Goal: Communication & Community: Ask a question

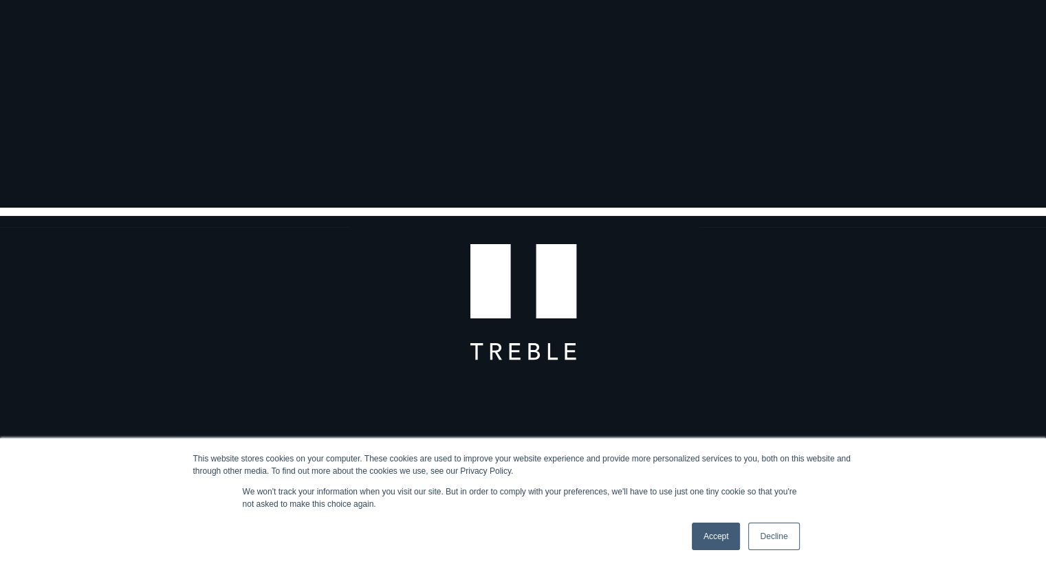
click at [715, 530] on link "Accept" at bounding box center [716, 537] width 49 height 28
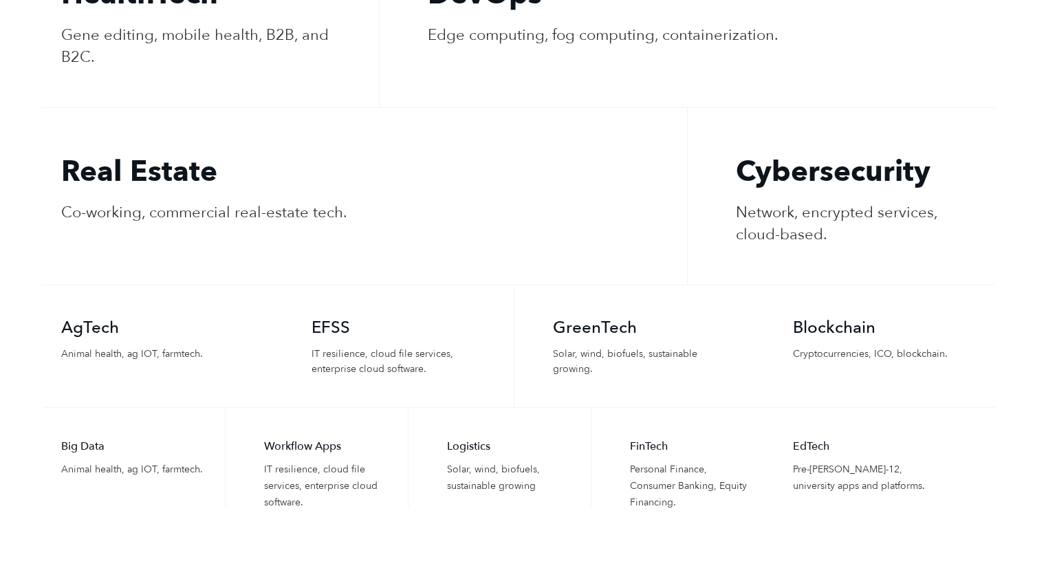
scroll to position [4284, 0]
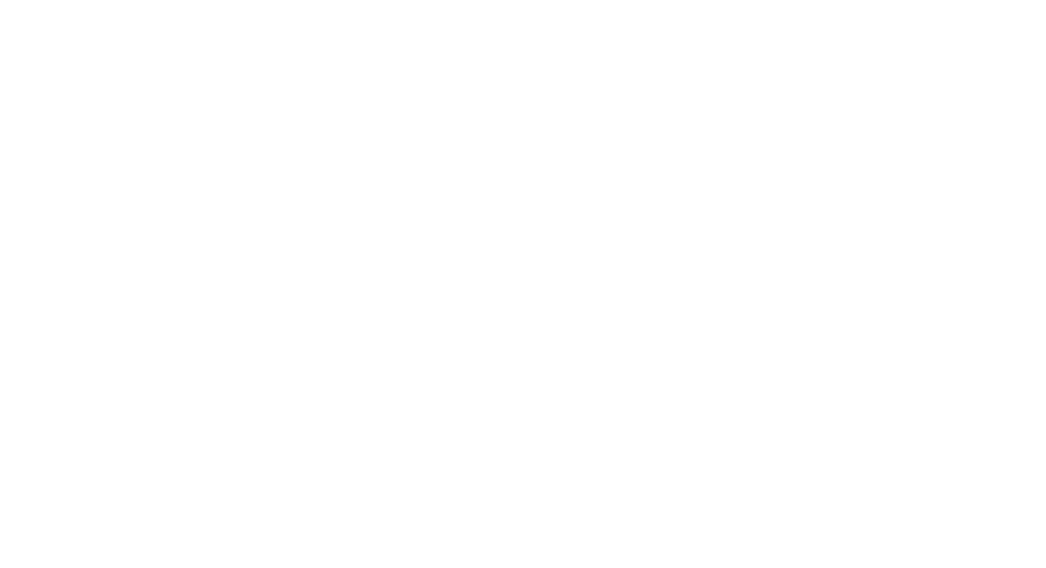
scroll to position [550, 0]
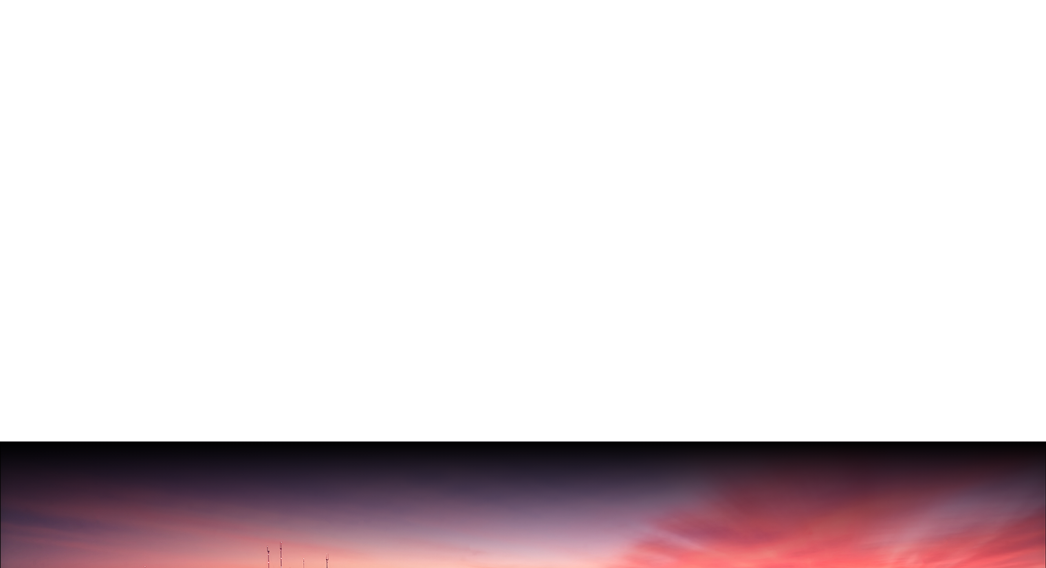
paste textarea "Hello: I’m reaching out from SoldThrough, a logistics-tech and digital commerce…"
type textarea "Hello: I’m reaching out from SoldThrough, a logistics-tech and digital commerce…"
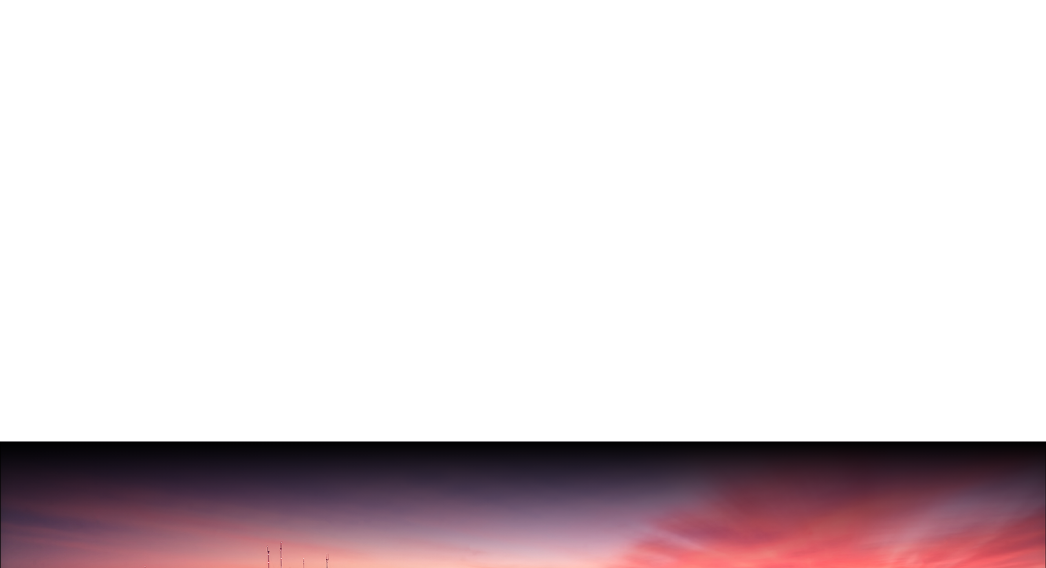
select select "Search online"
select select "E-commerce"
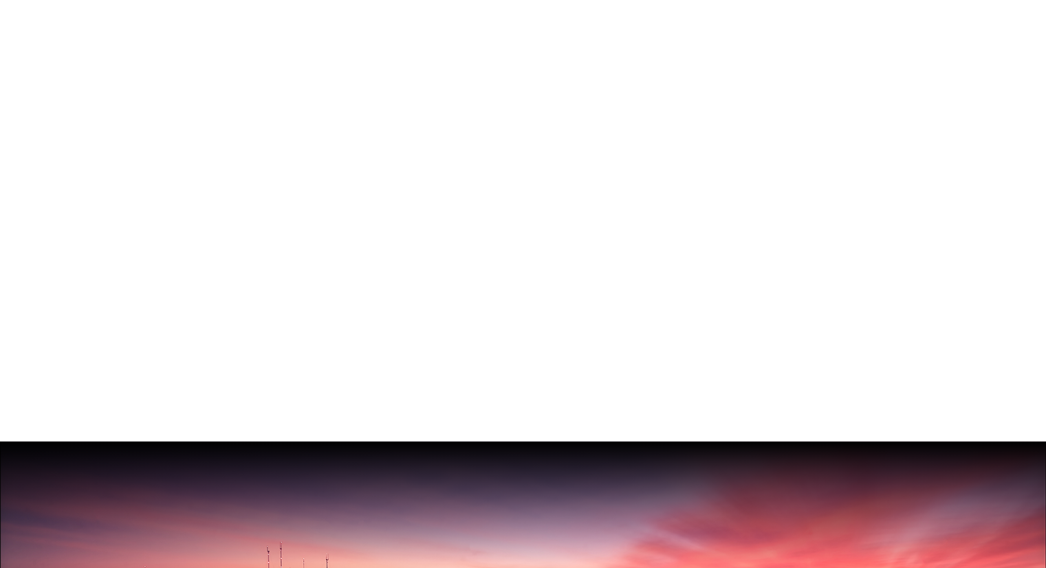
type input "SoldThrough"
type input "bea@soldthrough.com"
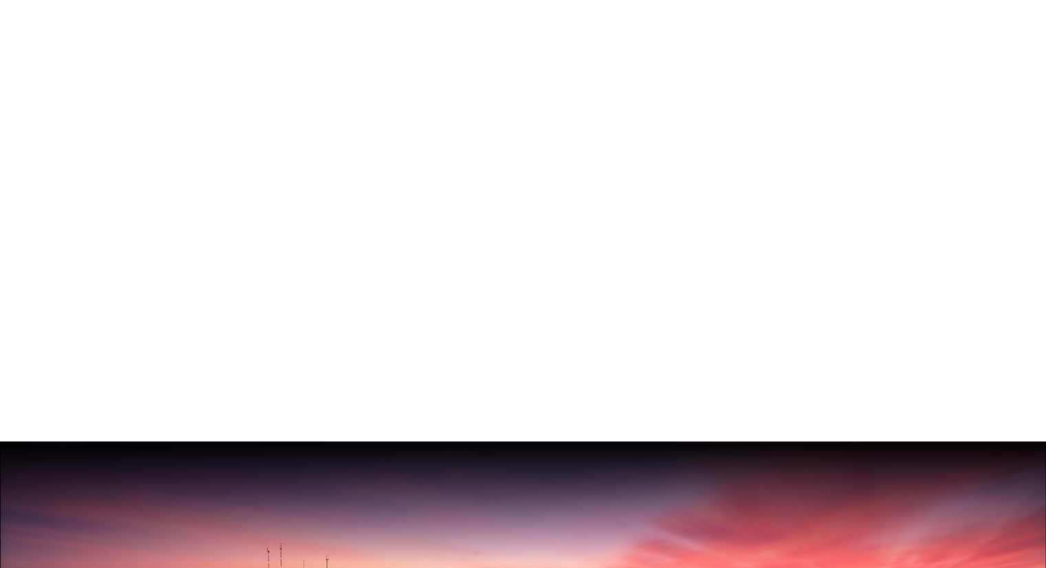
type input "Beatriz"
type input "Saavedra"
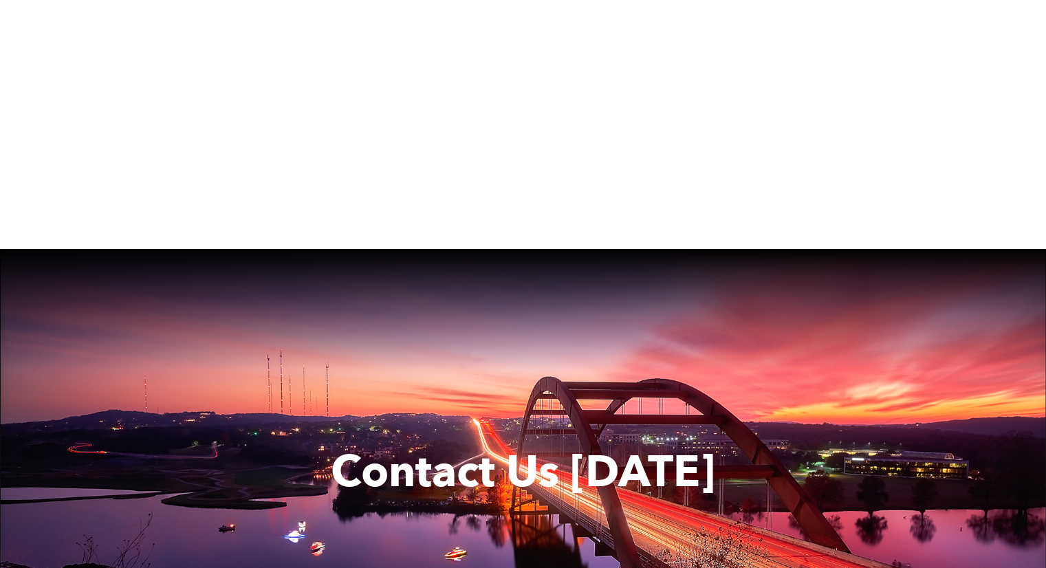
scroll to position [756, 0]
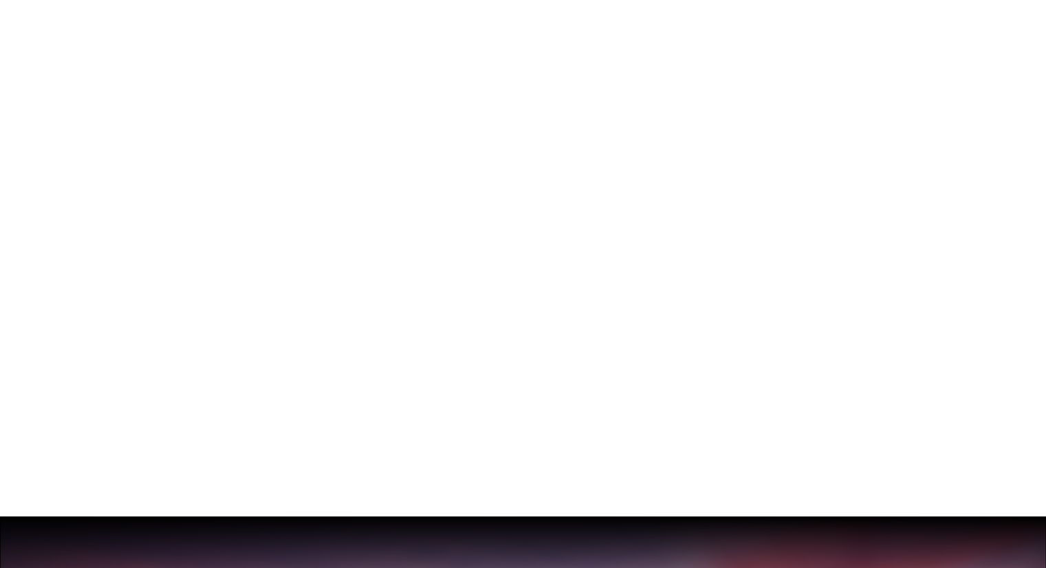
scroll to position [413, 0]
